Goal: Transaction & Acquisition: Purchase product/service

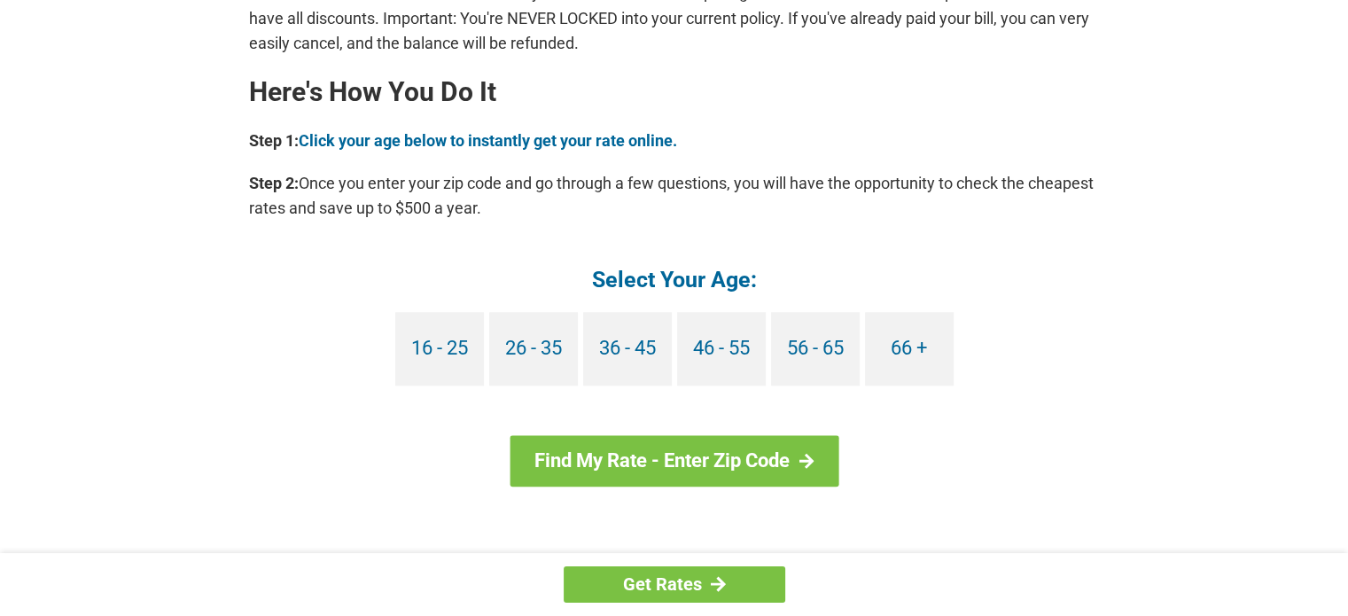
scroll to position [1595, 0]
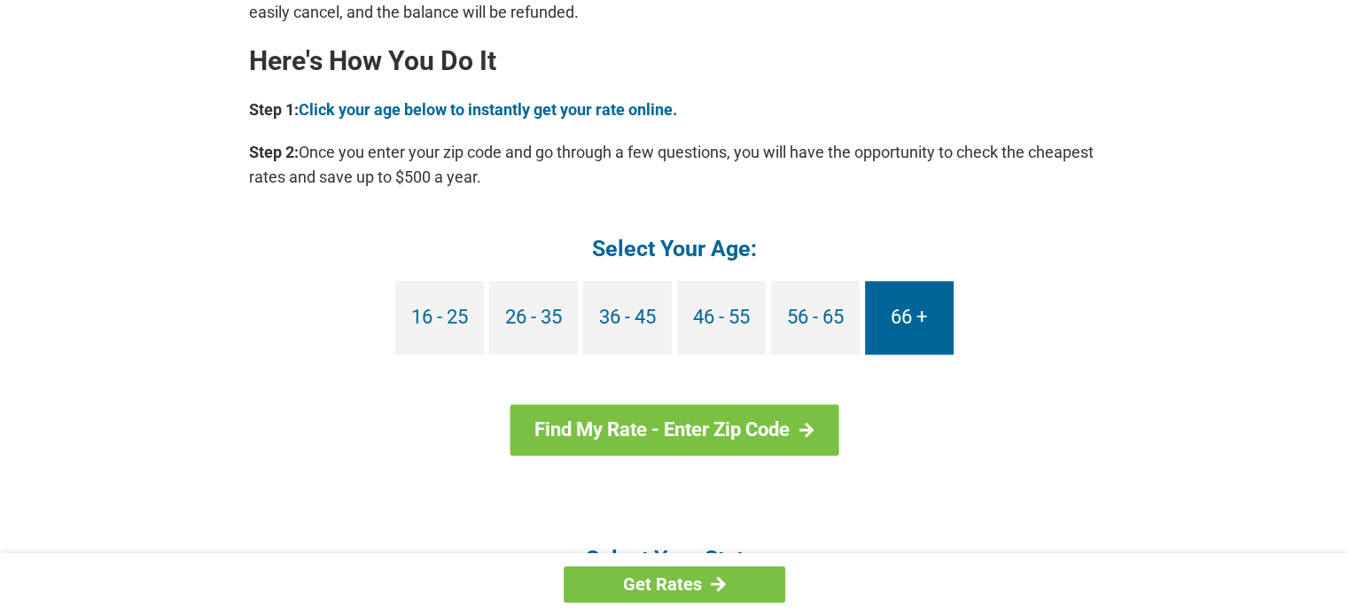
click at [922, 324] on link "66 +" at bounding box center [909, 318] width 89 height 74
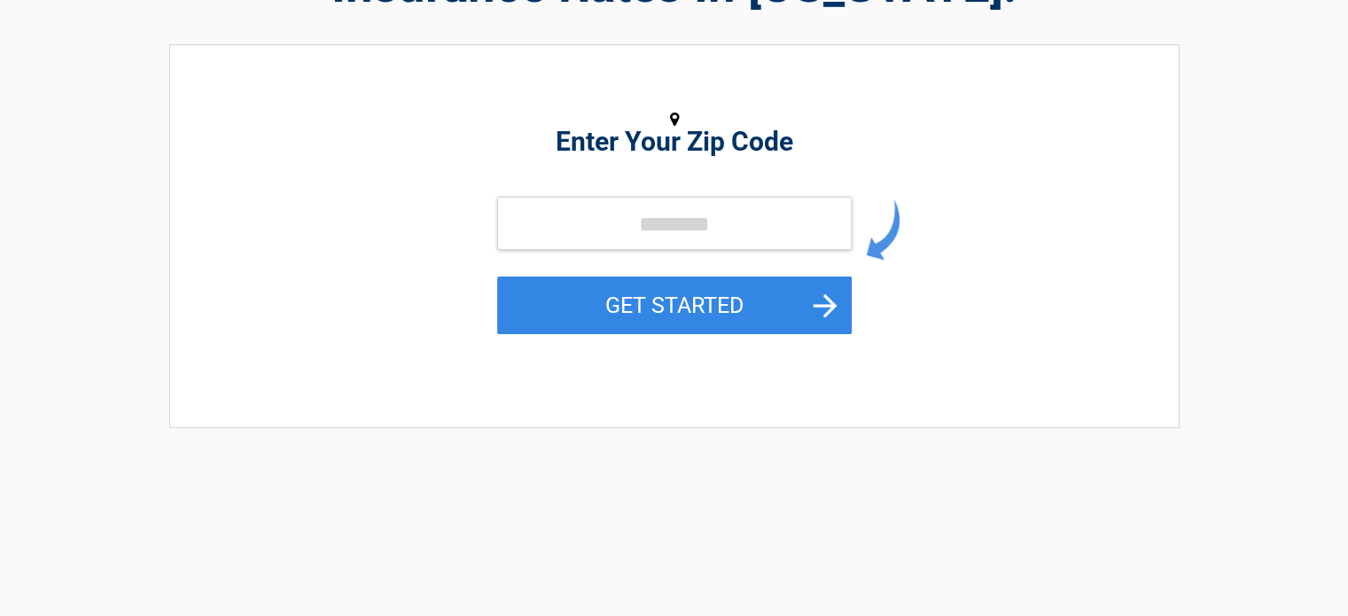
scroll to position [184, 0]
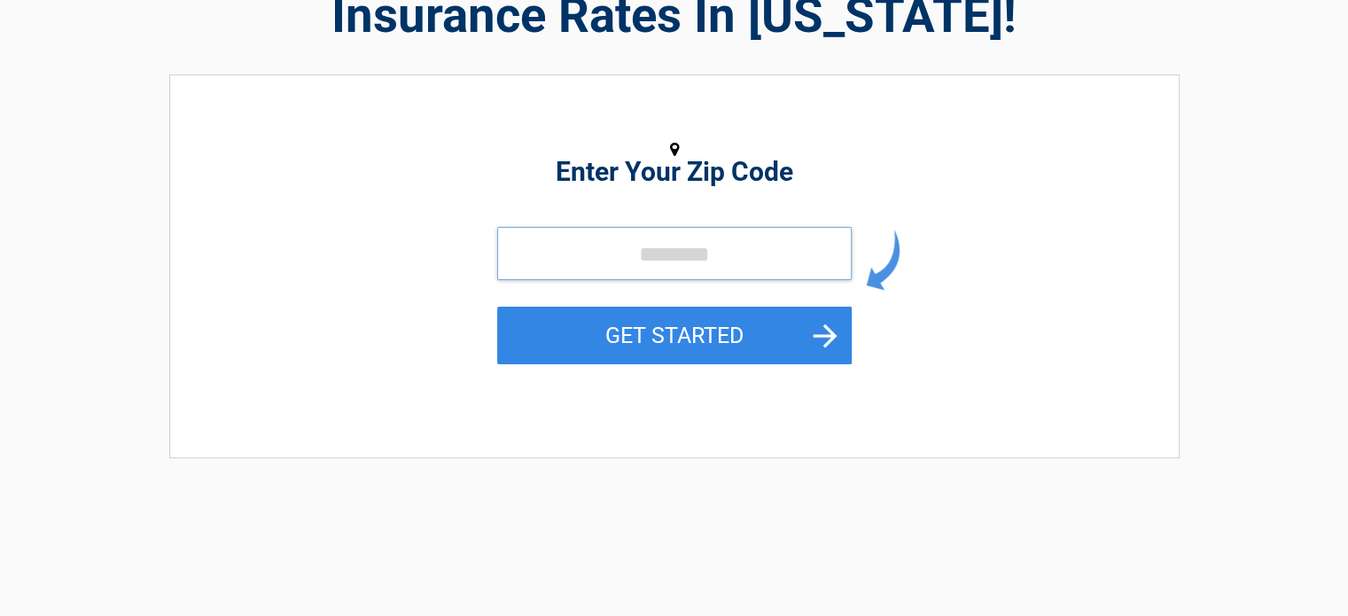
click at [524, 254] on input "tel" at bounding box center [674, 253] width 355 height 53
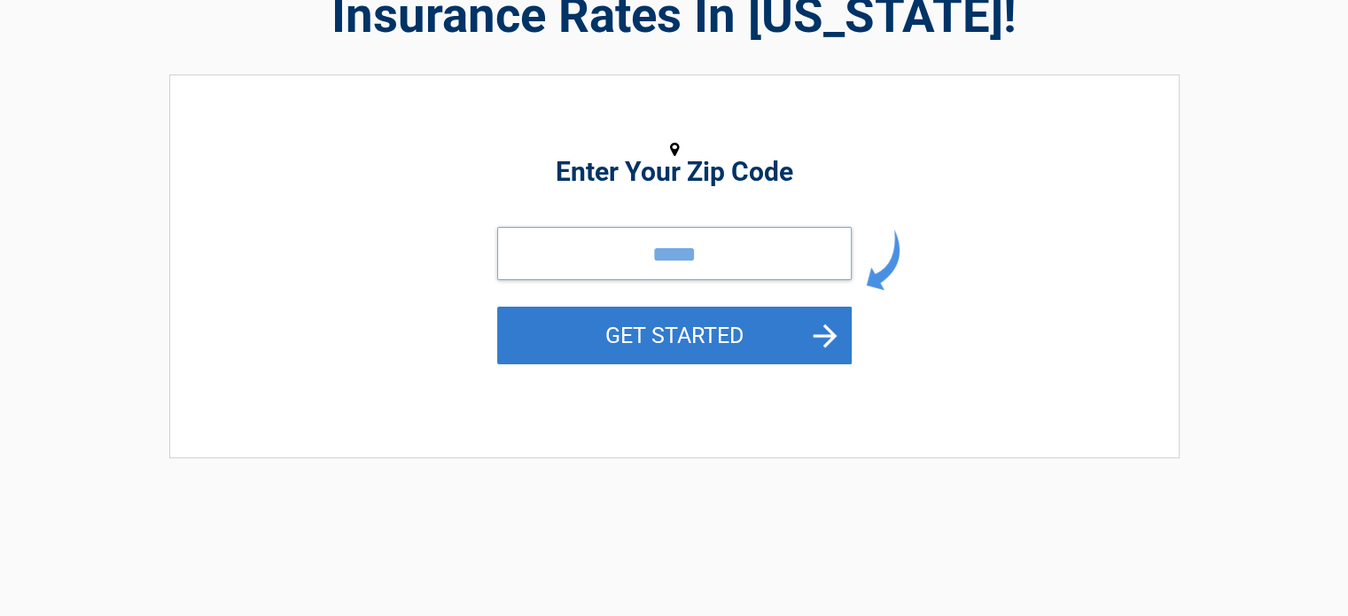
type input "*****"
click at [664, 333] on button "GET STARTED" at bounding box center [674, 336] width 355 height 58
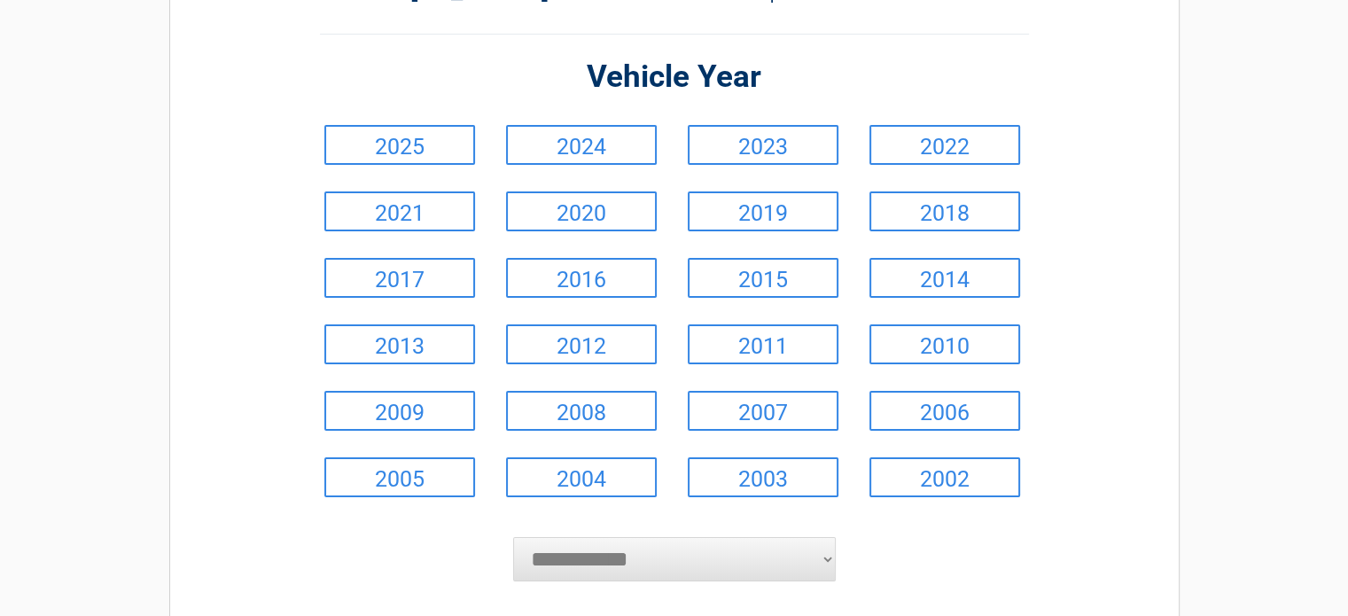
scroll to position [177, 0]
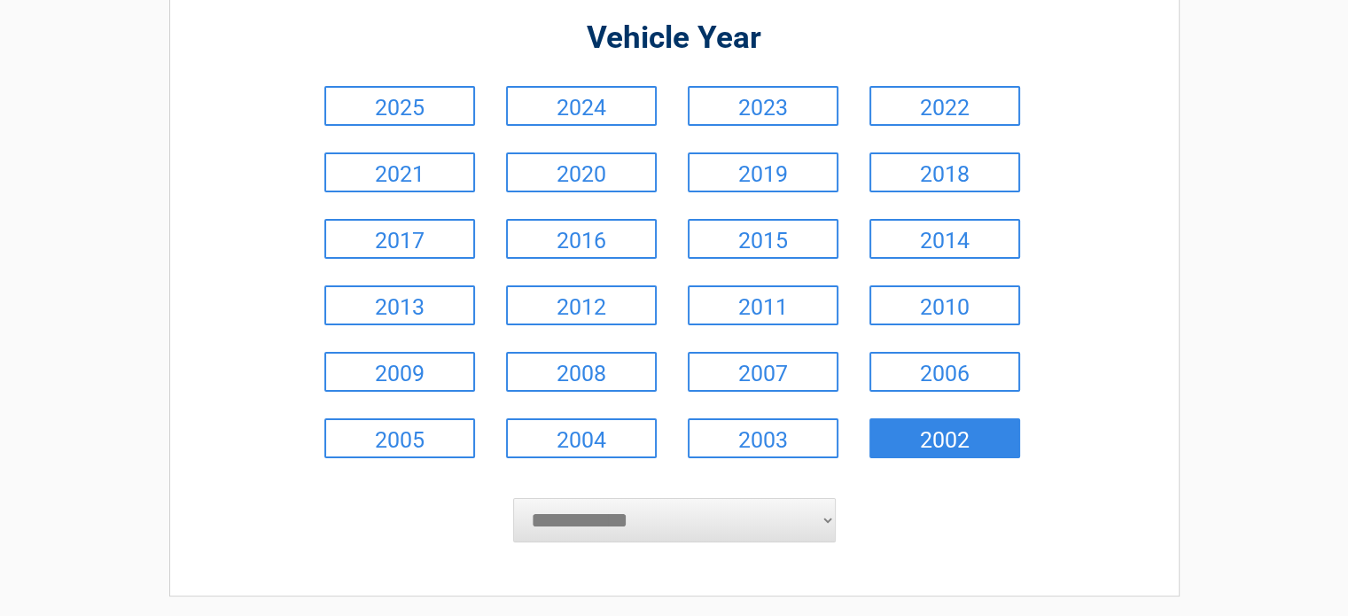
click at [962, 432] on link "2002" at bounding box center [944, 438] width 151 height 40
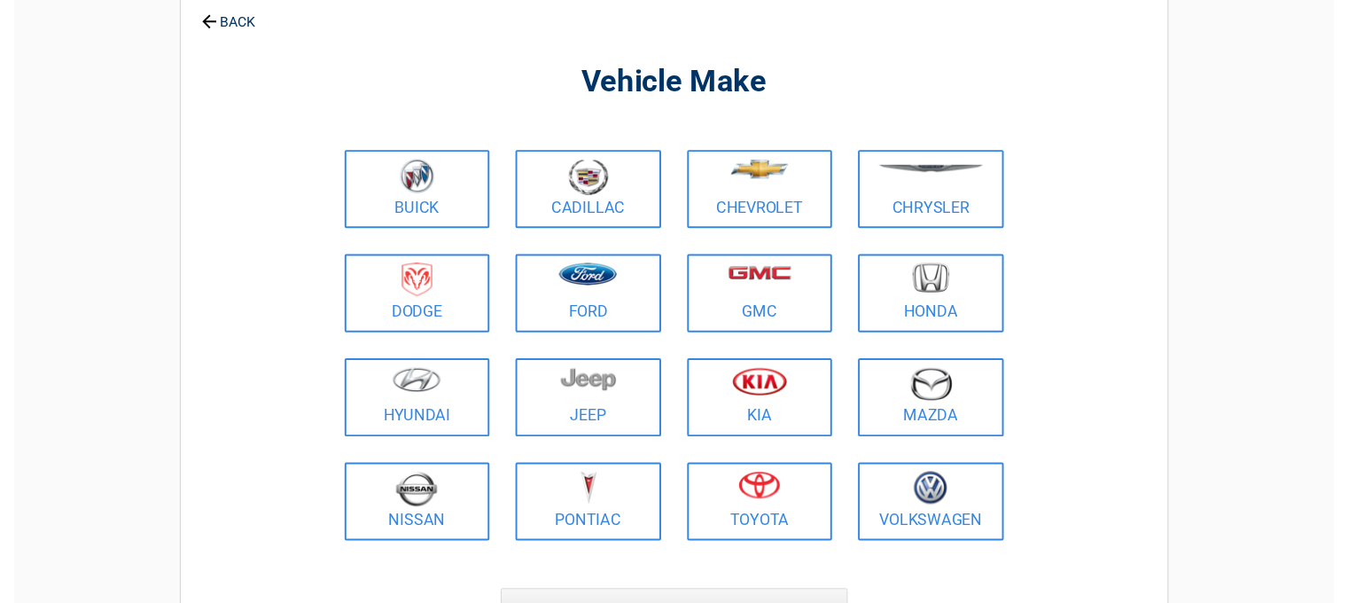
scroll to position [89, 0]
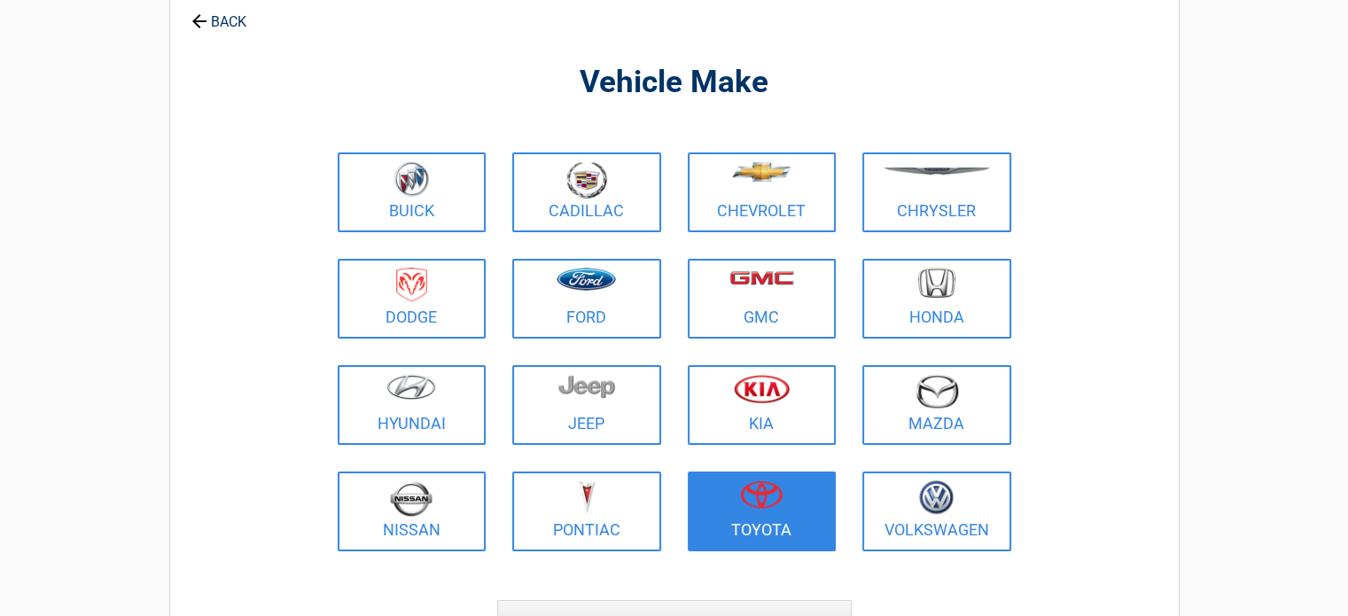
drag, startPoint x: 757, startPoint y: 487, endPoint x: 761, endPoint y: 474, distance: 14.0
click at [759, 485] on img at bounding box center [761, 494] width 43 height 28
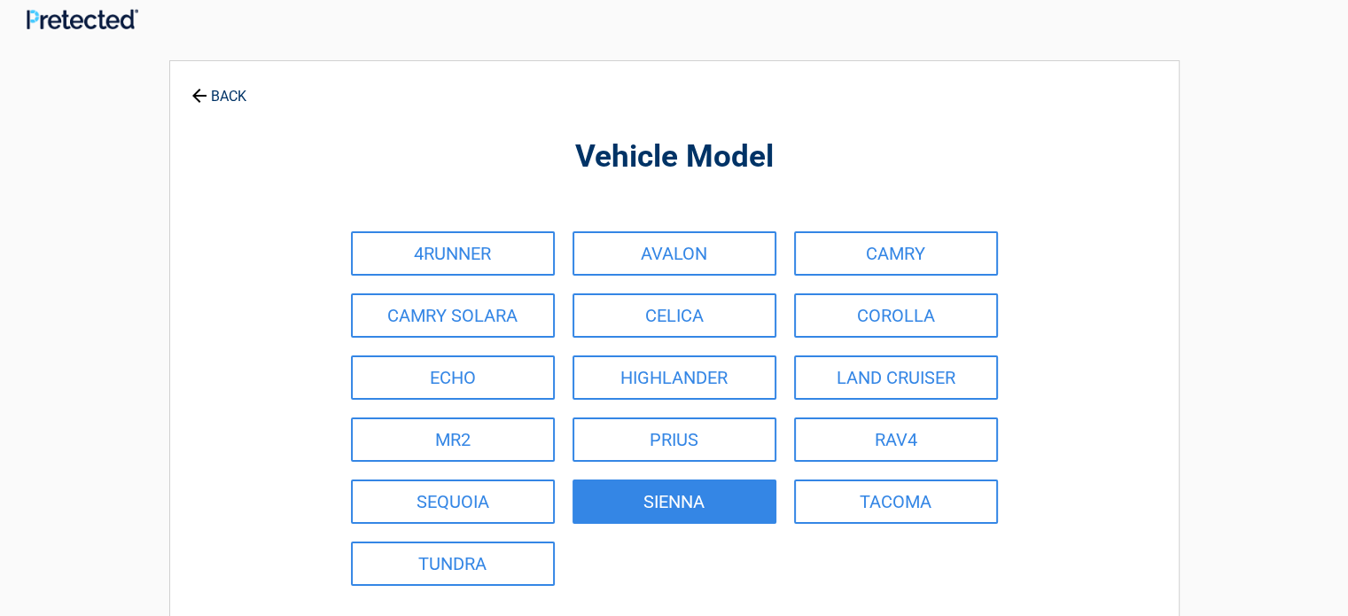
scroll to position [0, 0]
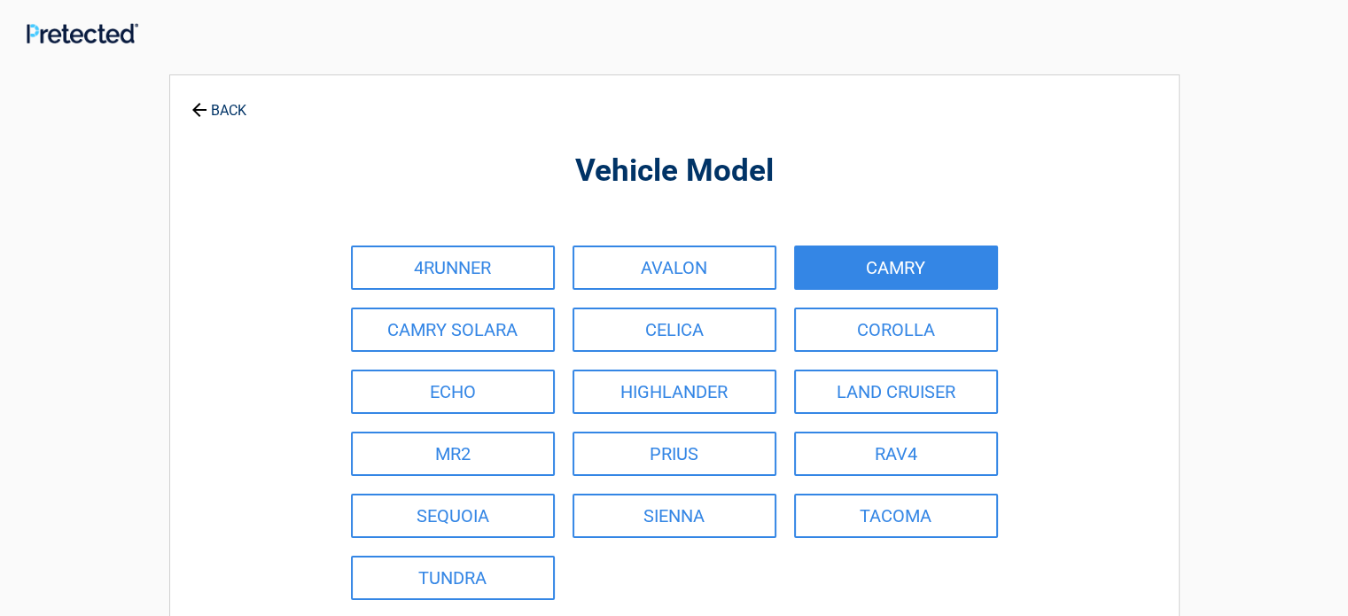
click at [922, 269] on link "CAMRY" at bounding box center [896, 267] width 204 height 44
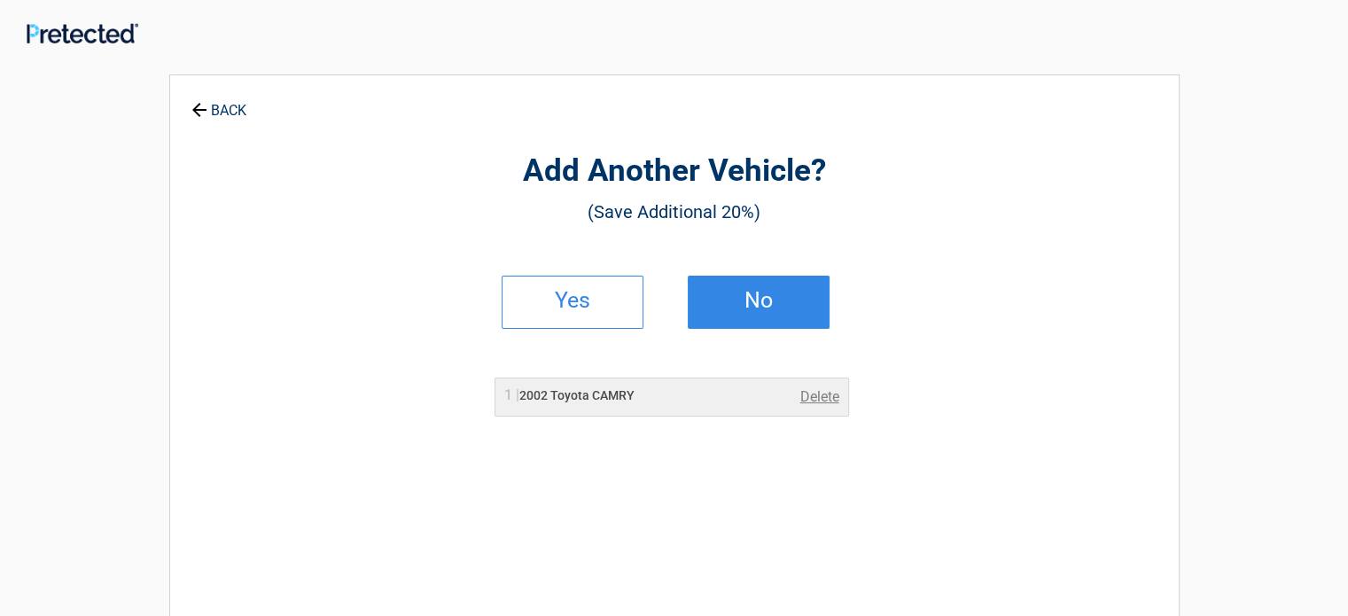
click at [795, 296] on h2 "No" at bounding box center [758, 300] width 105 height 12
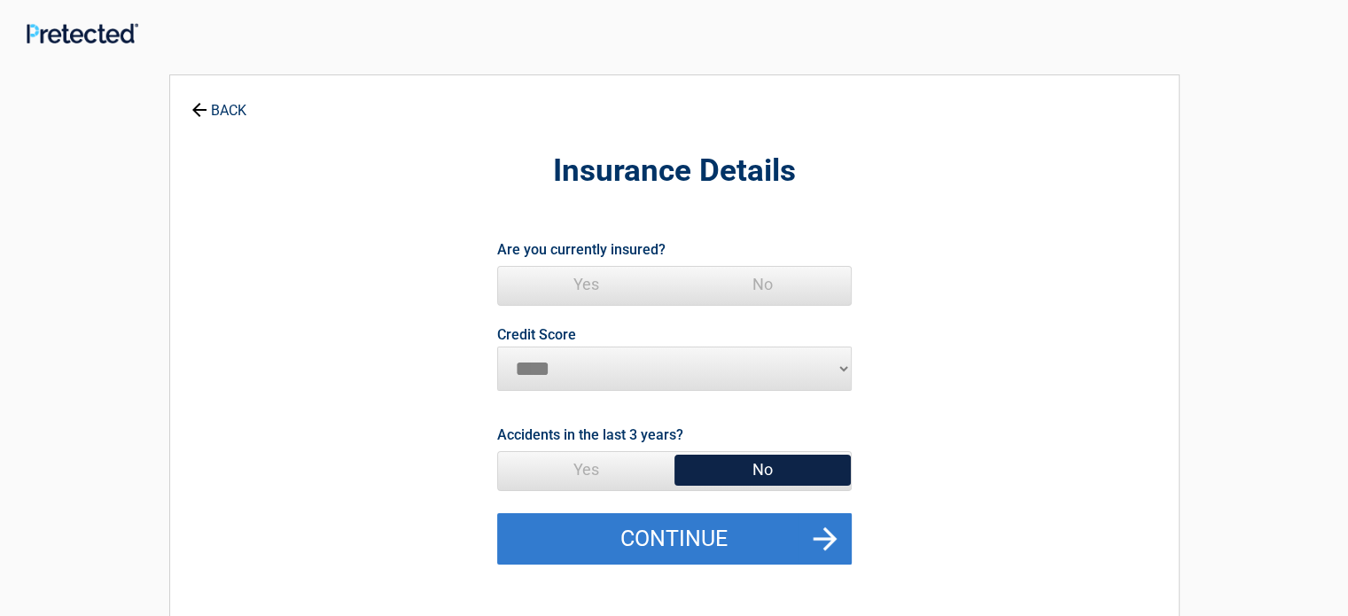
click at [666, 534] on button "Continue" at bounding box center [674, 538] width 355 height 51
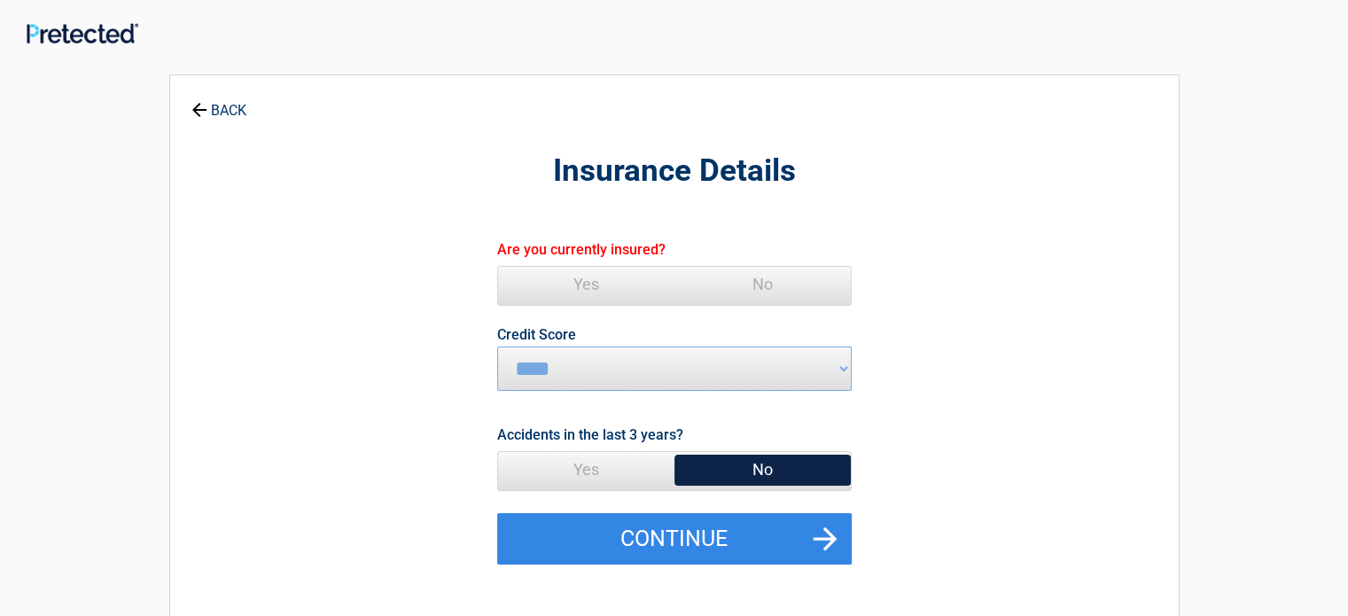
click at [837, 358] on select "********* **** ******* ****" at bounding box center [674, 369] width 355 height 44
select select "*********"
click at [497, 347] on select "********* **** ******* ****" at bounding box center [674, 369] width 355 height 44
click at [580, 274] on span "Yes" at bounding box center [586, 284] width 176 height 35
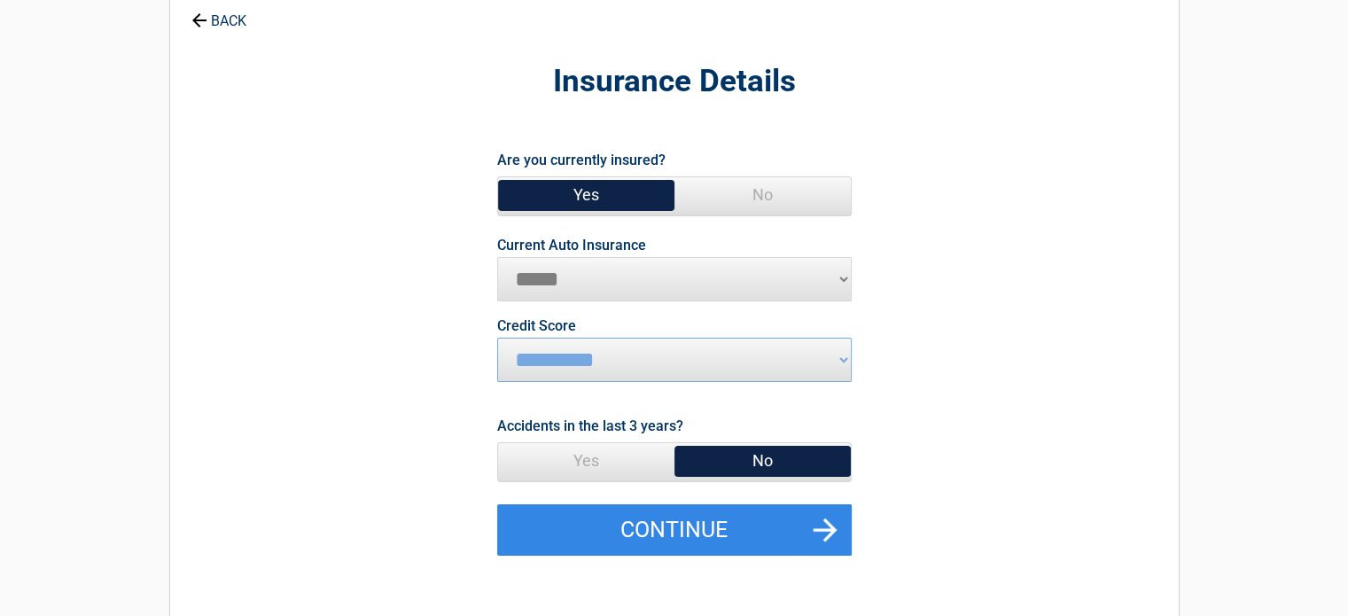
scroll to position [177, 0]
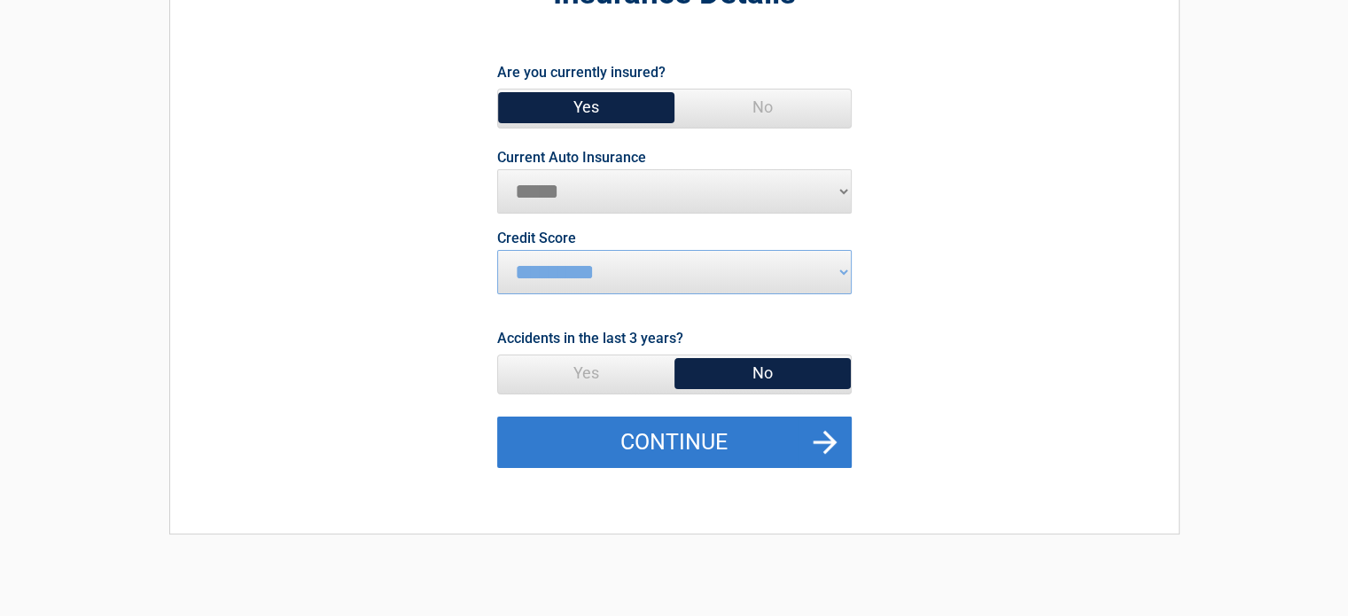
click at [671, 430] on button "Continue" at bounding box center [674, 442] width 355 height 51
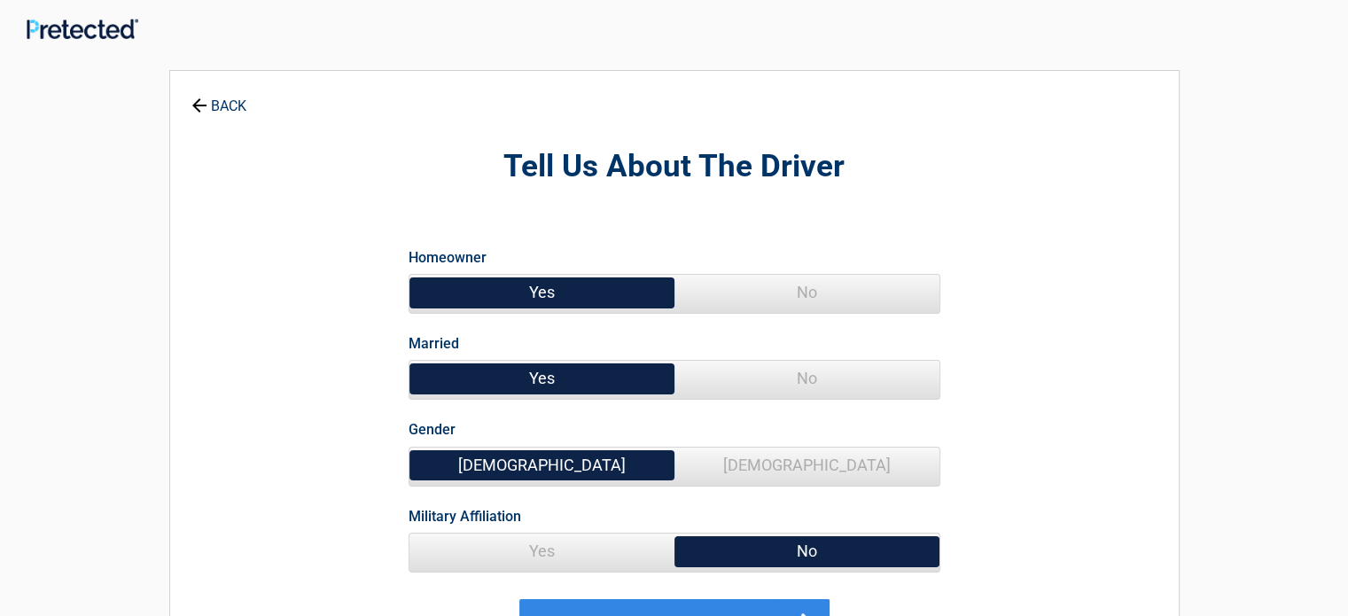
scroll to position [0, 0]
